Goal: Task Accomplishment & Management: Use online tool/utility

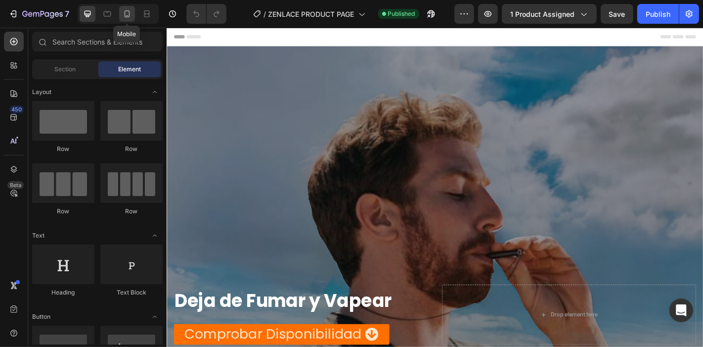
click at [123, 15] on icon at bounding box center [127, 14] width 10 height 10
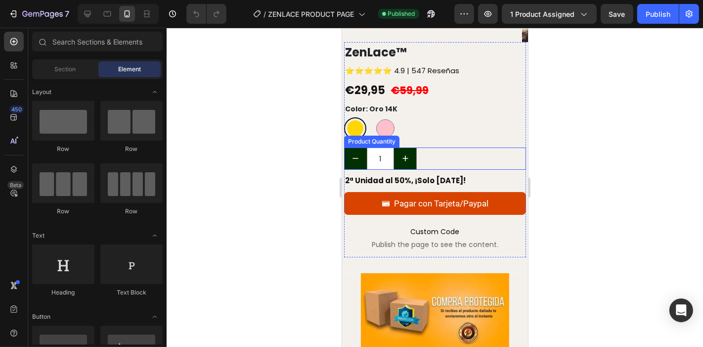
scroll to position [3028, 0]
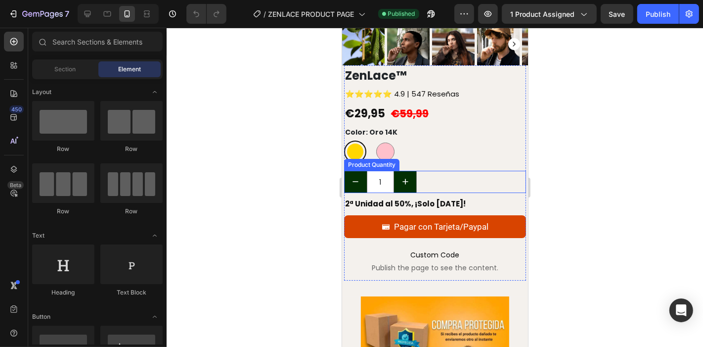
click at [462, 144] on div "Oro 14K Oro 14K Oro [PERSON_NAME] Oro [PERSON_NAME]" at bounding box center [435, 151] width 182 height 22
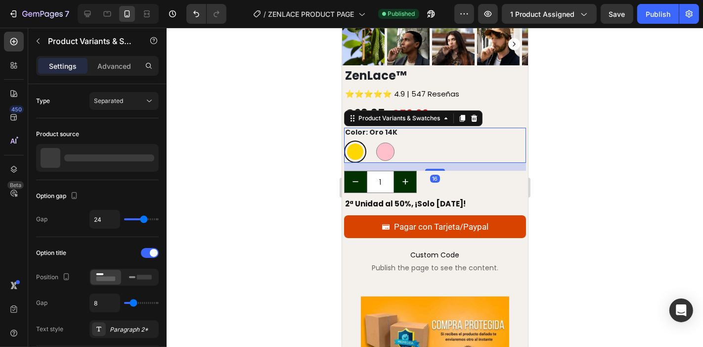
click at [418, 140] on div "Oro 14K Oro 14K Oro [PERSON_NAME] Oro [PERSON_NAME]" at bounding box center [435, 151] width 182 height 22
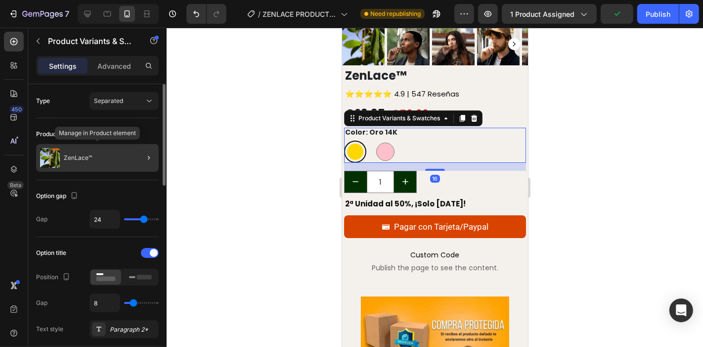
click at [89, 158] on p "ZenLace™" at bounding box center [78, 157] width 28 height 7
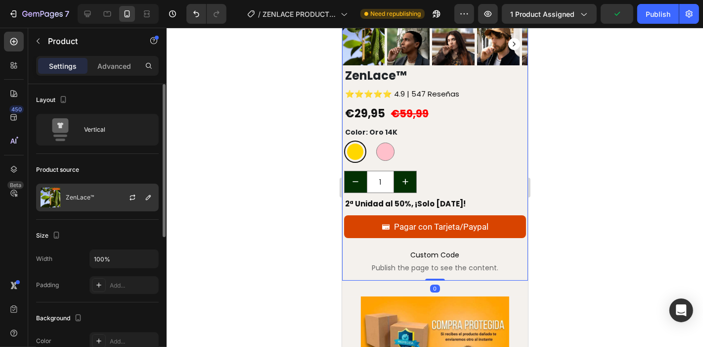
click at [96, 189] on div "ZenLace™" at bounding box center [97, 197] width 123 height 28
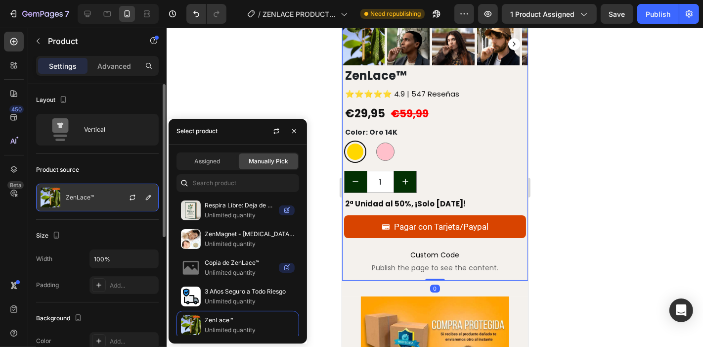
click at [124, 196] on div at bounding box center [137, 197] width 44 height 27
click at [136, 195] on icon "button" at bounding box center [133, 197] width 8 height 8
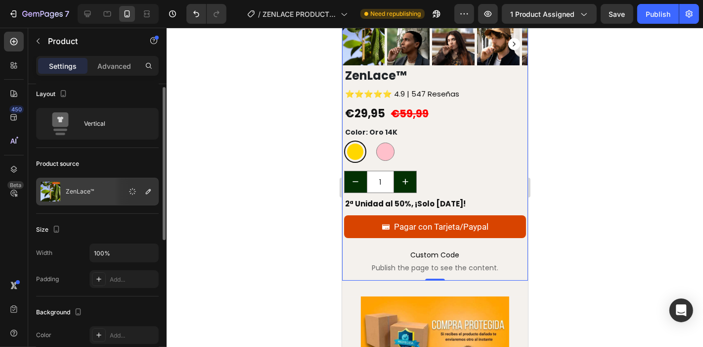
scroll to position [7, 0]
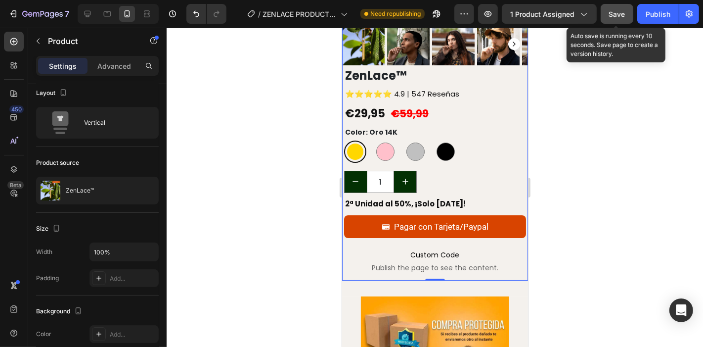
click at [608, 17] on button "Save" at bounding box center [617, 14] width 33 height 20
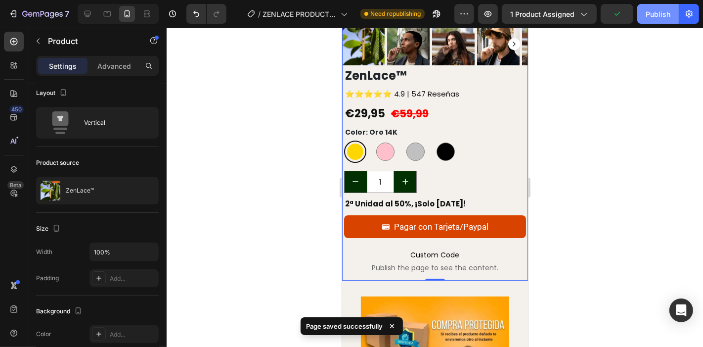
click at [649, 15] on div "Publish" at bounding box center [658, 14] width 25 height 10
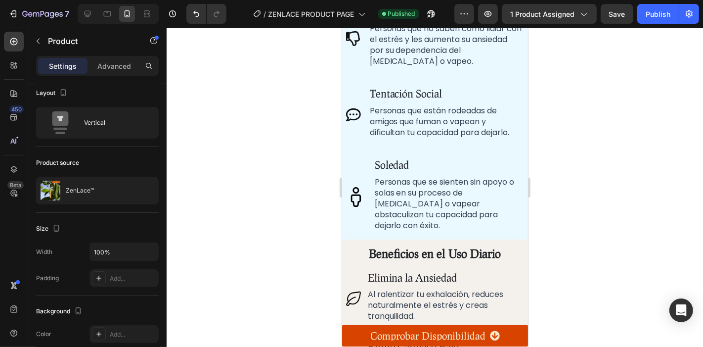
scroll to position [0, 0]
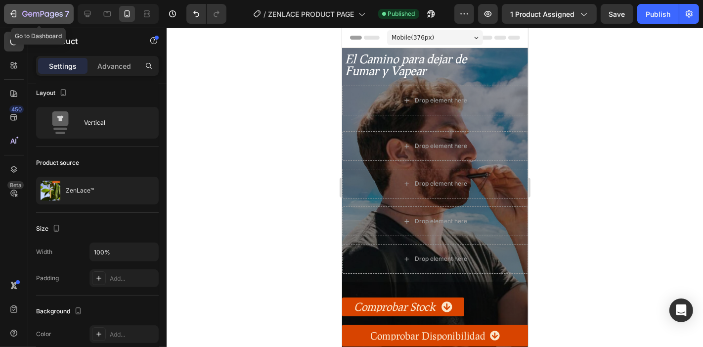
click at [36, 17] on icon "button" at bounding box center [42, 14] width 41 height 8
